Goal: Communication & Community: Answer question/provide support

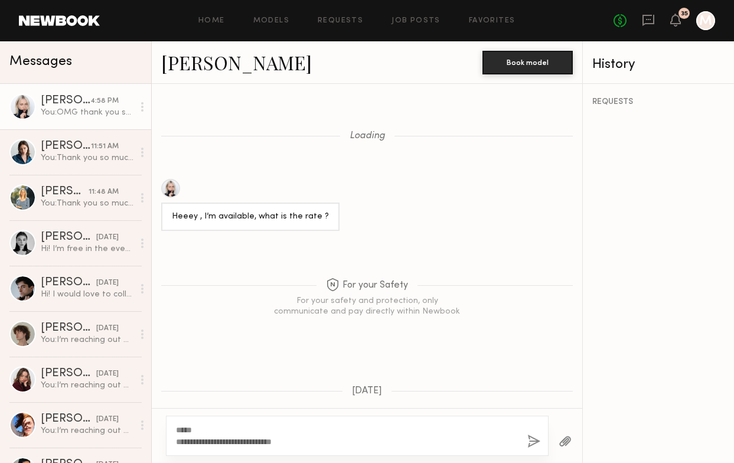
scroll to position [1009, 0]
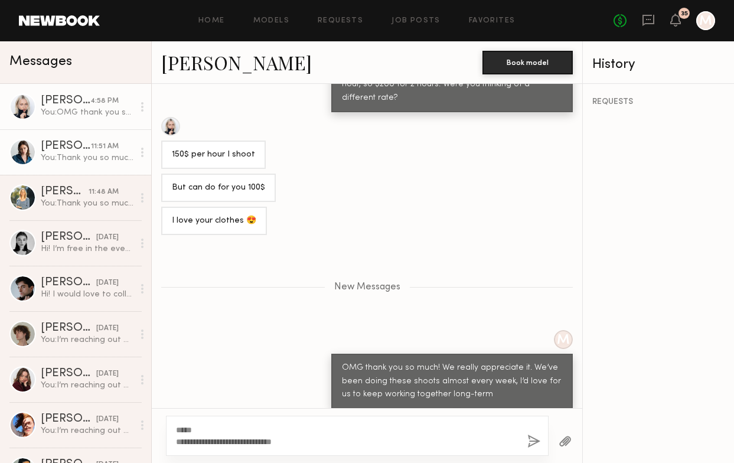
click at [106, 149] on div "11:51 AM" at bounding box center [105, 146] width 28 height 11
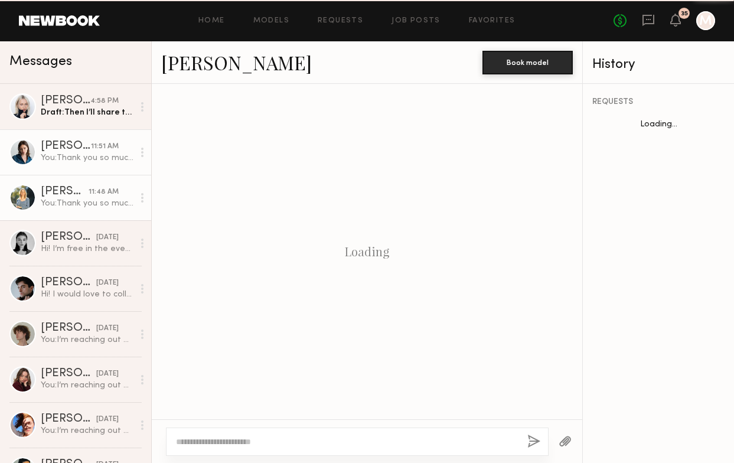
scroll to position [824, 0]
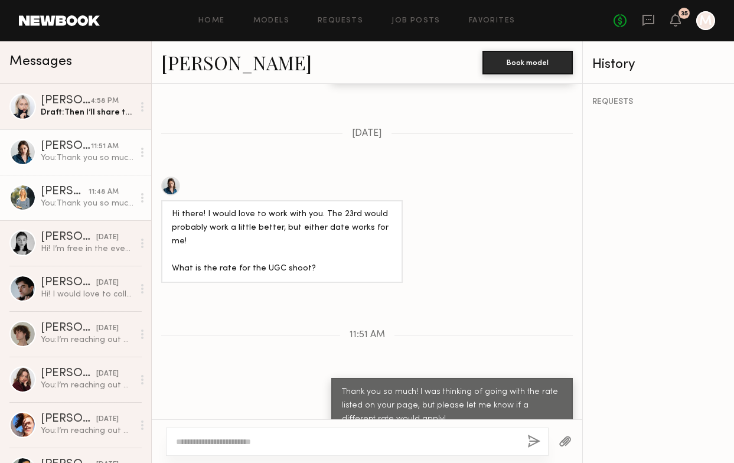
click at [103, 204] on div "You: Thank you so much for your reply! Our store is located on [GEOGRAPHIC_DATA…" at bounding box center [87, 203] width 93 height 11
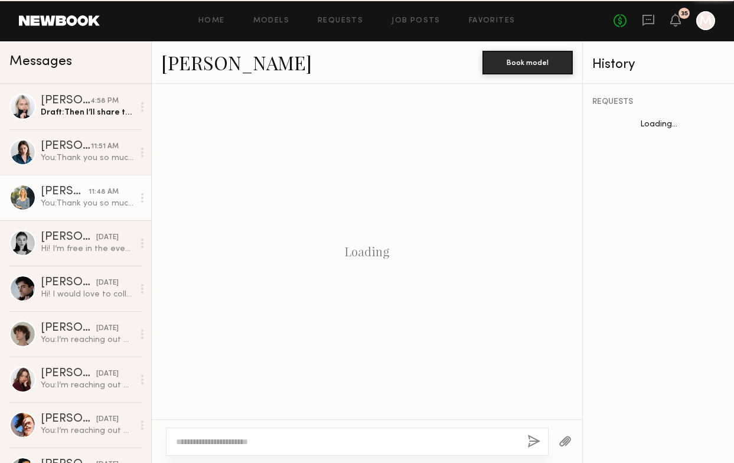
scroll to position [666, 0]
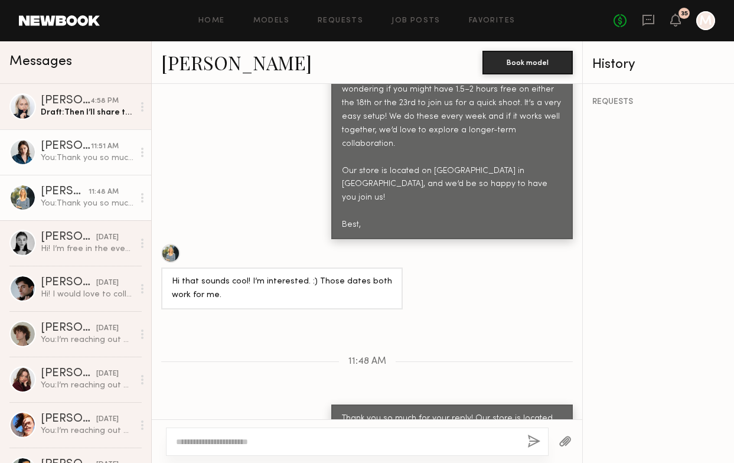
click at [99, 167] on link "[PERSON_NAME] 11:51 AM You: Thank you so much! I was thinking of going with the…" at bounding box center [75, 151] width 151 height 45
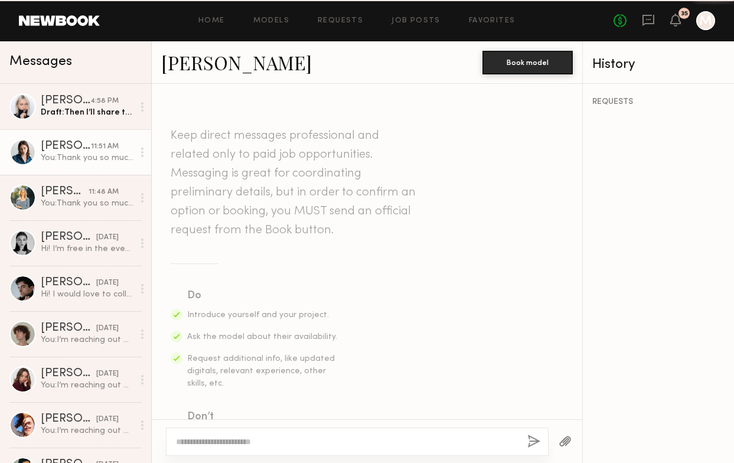
scroll to position [824, 0]
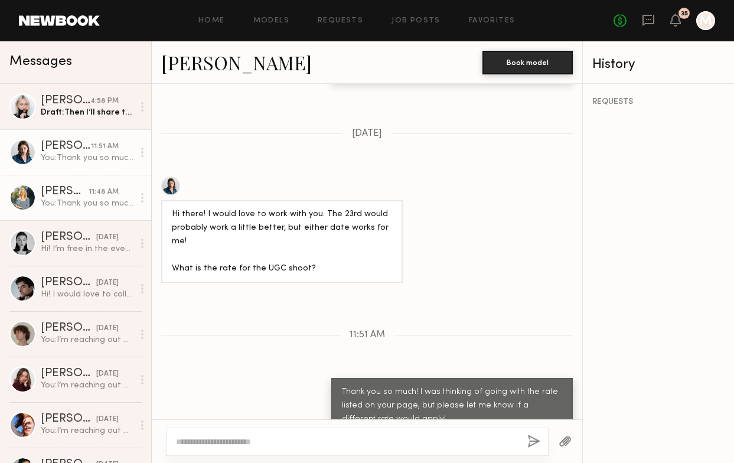
click at [90, 198] on div "You: Thank you so much for your reply! Our store is located on [GEOGRAPHIC_DATA…" at bounding box center [87, 203] width 93 height 11
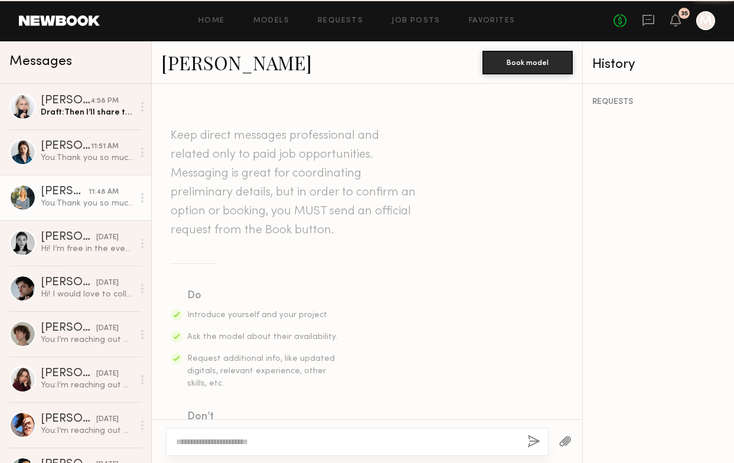
scroll to position [666, 0]
